Goal: Download file/media

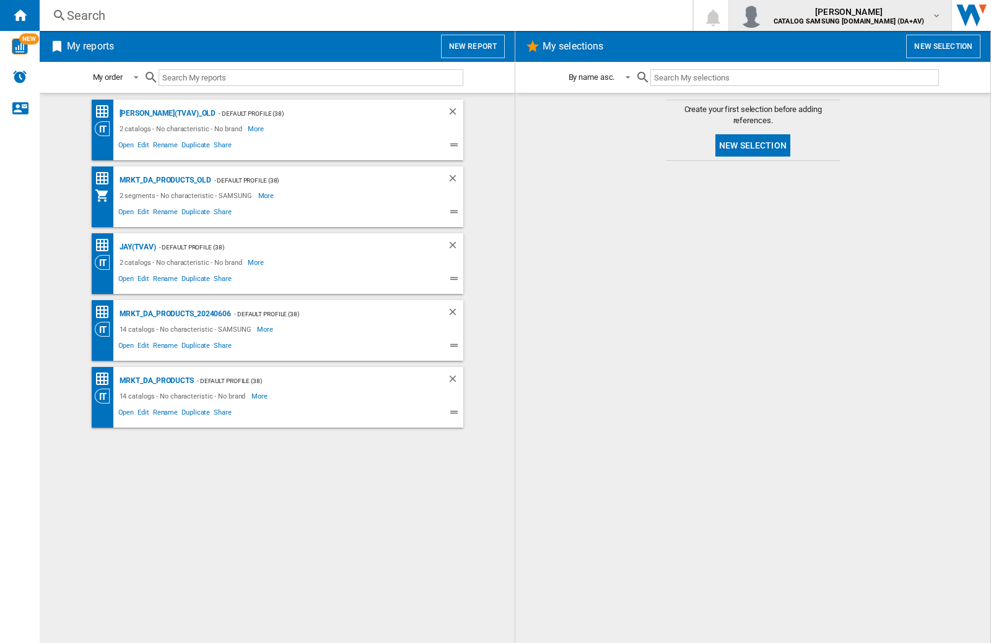
click at [763, 15] on img "button" at bounding box center [751, 15] width 25 height 25
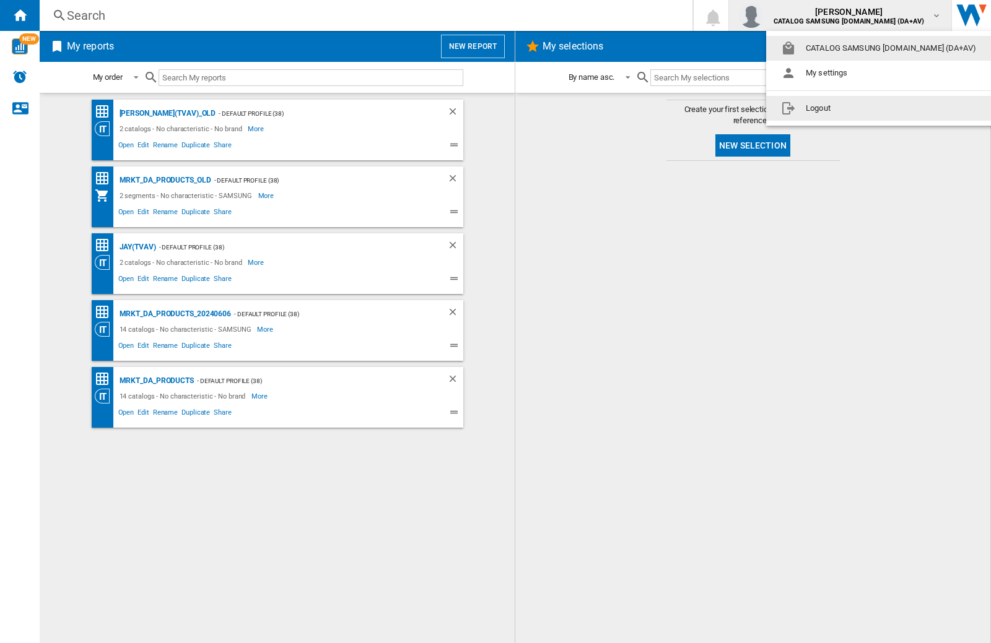
click at [861, 108] on button "Logout" at bounding box center [881, 108] width 230 height 25
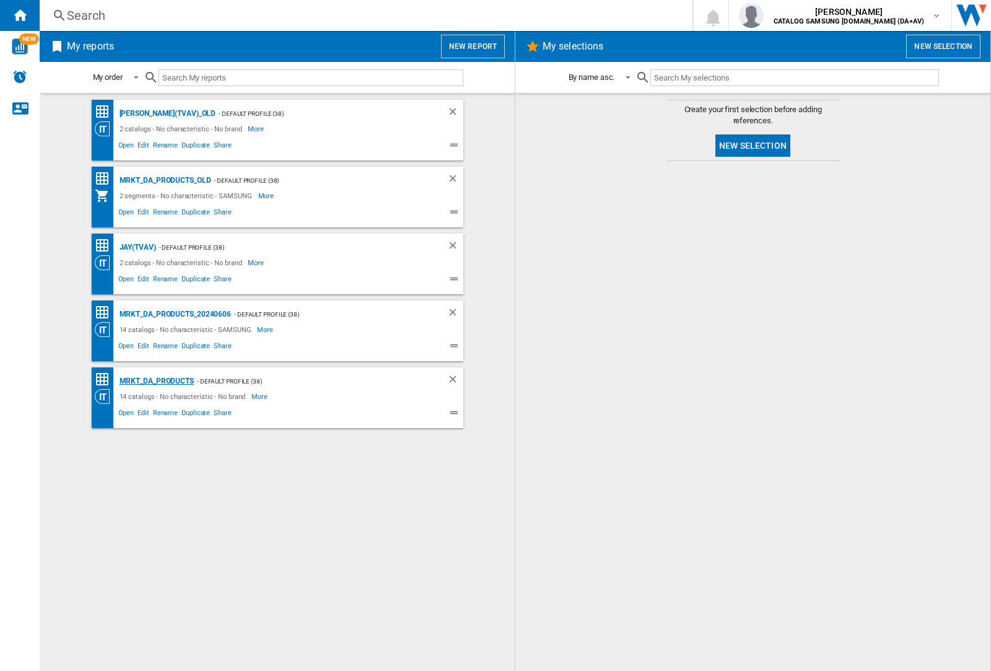
click at [156, 381] on div "MRKT_DA_PRODUCTS" at bounding box center [154, 380] width 77 height 15
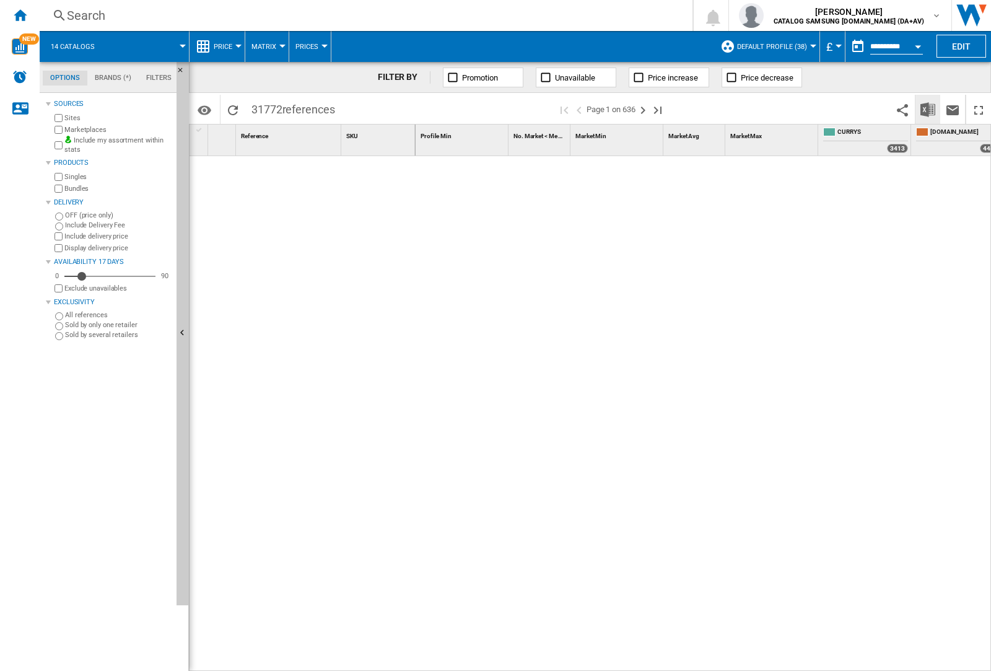
click at [927, 108] on img "Download in Excel" at bounding box center [927, 109] width 15 height 15
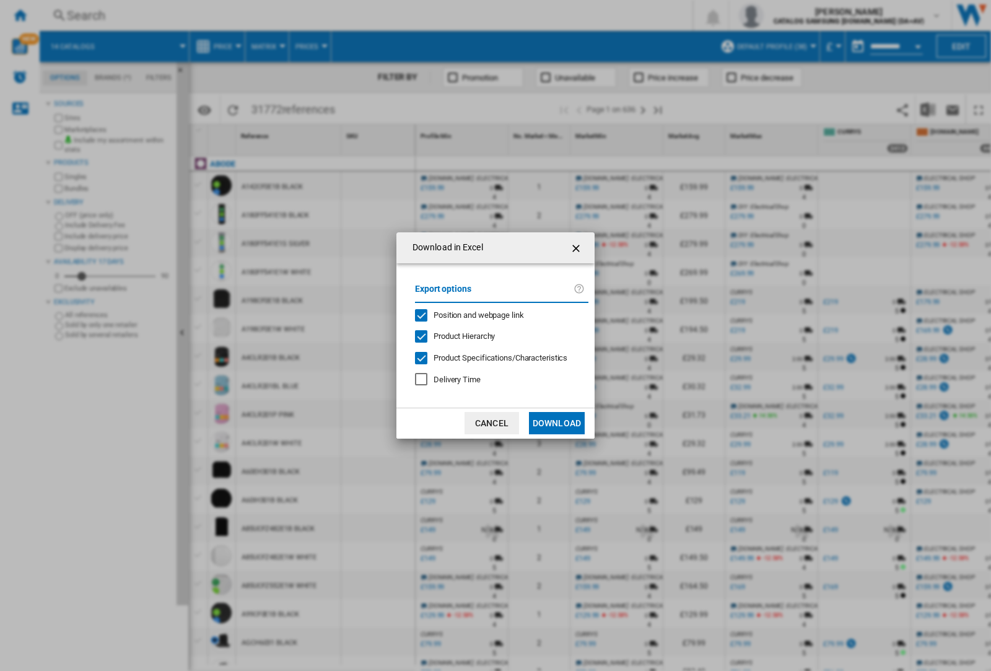
click at [471, 315] on span "Position and webpage link" at bounding box center [478, 314] width 90 height 9
click at [557, 423] on button "Download" at bounding box center [557, 423] width 56 height 22
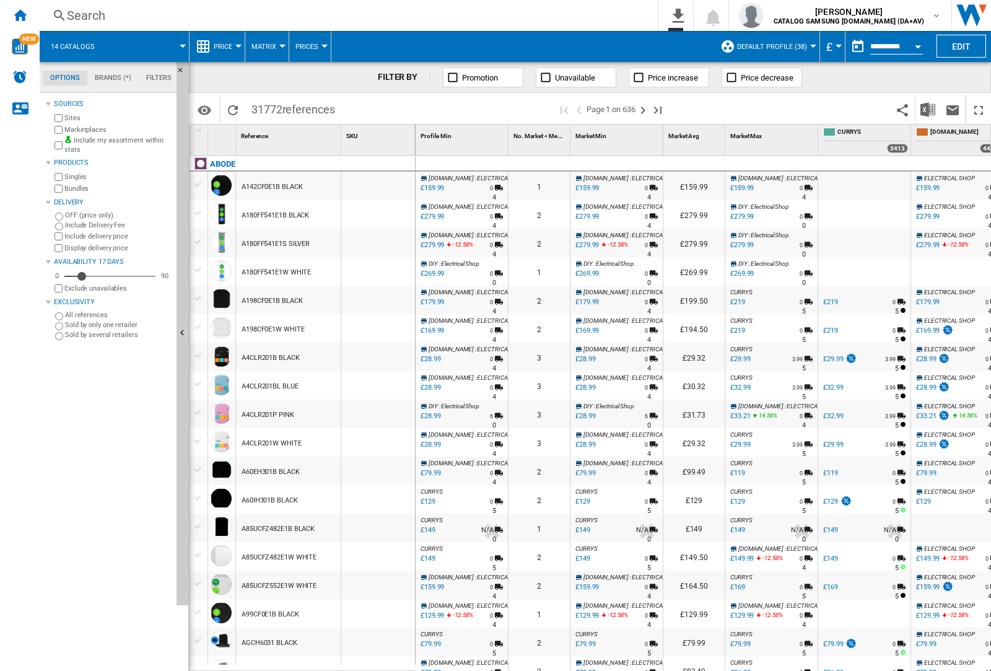
click at [386, 212] on div at bounding box center [378, 214] width 74 height 28
